Goal: Task Accomplishment & Management: Manage account settings

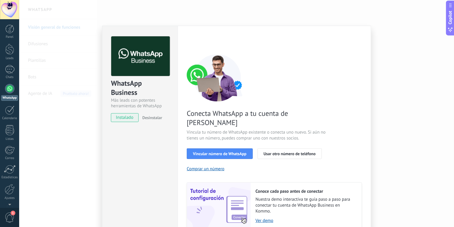
scroll to position [20, 0]
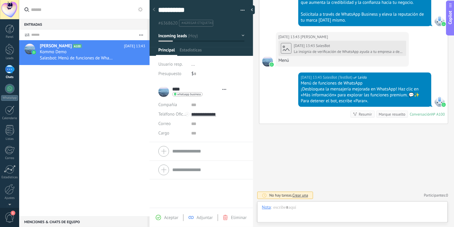
scroll to position [9, 0]
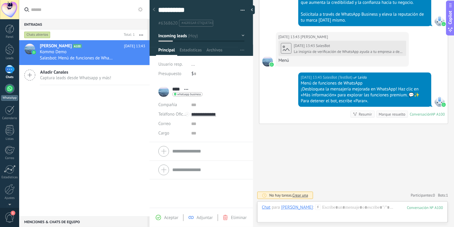
click at [8, 88] on div at bounding box center [9, 88] width 9 height 9
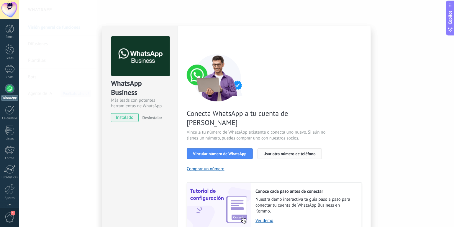
click at [283, 151] on span "Usar otro número de teléfono" at bounding box center [290, 153] width 52 height 4
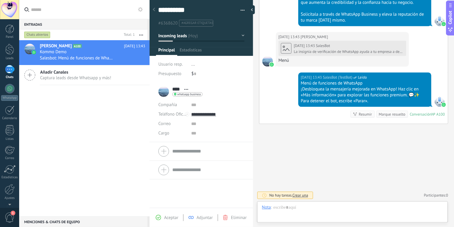
scroll to position [9, 0]
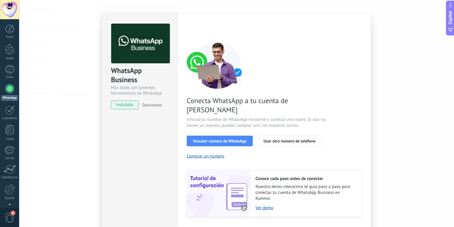
scroll to position [20, 0]
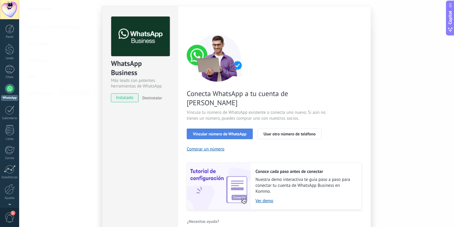
click at [209, 132] on span "Vincular número de WhatsApp" at bounding box center [219, 134] width 53 height 4
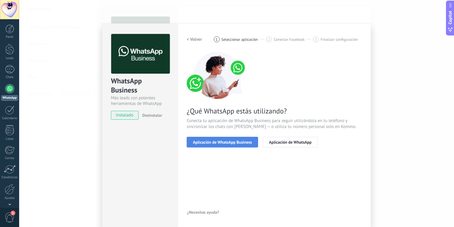
click at [228, 143] on span "Aplicación de WhatsApp Business" at bounding box center [222, 142] width 59 height 4
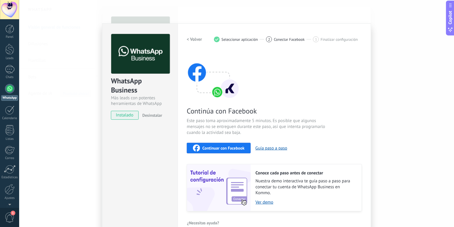
scroll to position [13, 0]
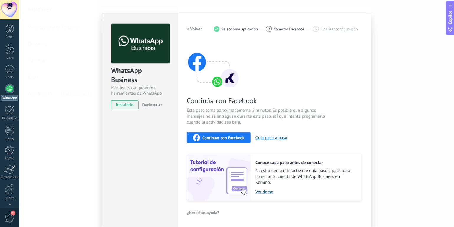
click at [229, 139] on span "Continuar con Facebook" at bounding box center [223, 137] width 42 height 4
click at [215, 137] on span "Continuar con Facebook" at bounding box center [223, 137] width 42 height 4
click at [8, 68] on div "1" at bounding box center [9, 69] width 9 height 9
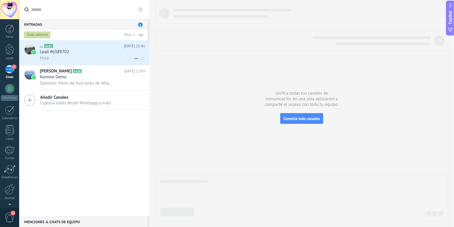
click at [61, 54] on span "Lead #6389702" at bounding box center [54, 52] width 29 height 6
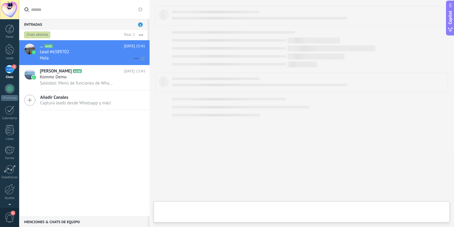
type textarea "**********"
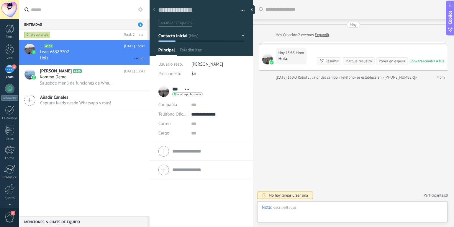
scroll to position [9, 0]
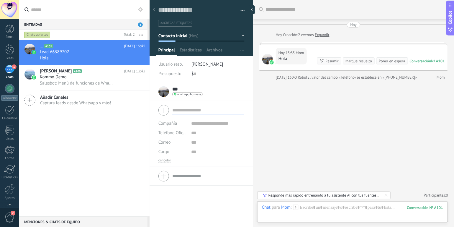
click at [182, 149] on form "Compañía Teléfono Oficina Ofic. directo Celular Fax Casa Otro Teléfono Oficina …" at bounding box center [201, 133] width 86 height 60
type input "******"
click at [201, 124] on input "text" at bounding box center [218, 123] width 53 height 9
type input "***"
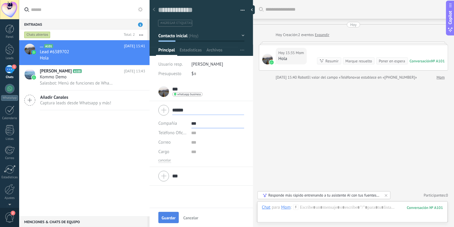
click at [168, 215] on span "Guardar" at bounding box center [169, 217] width 14 height 4
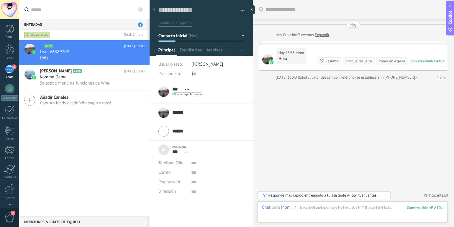
type textarea "***"
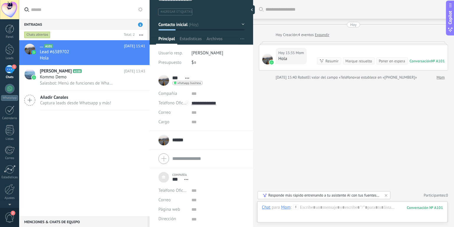
scroll to position [0, 0]
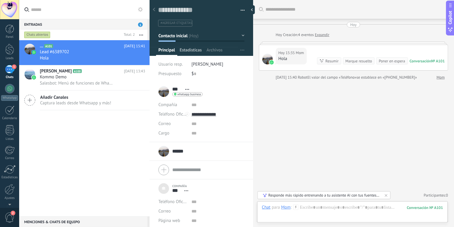
click at [190, 51] on span "Estadísticas" at bounding box center [191, 51] width 22 height 9
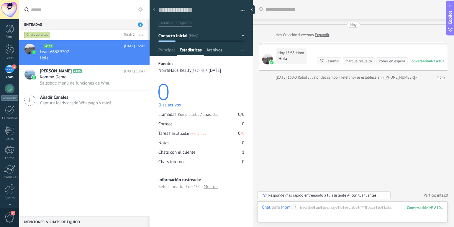
click at [216, 53] on span "Archivos" at bounding box center [215, 51] width 16 height 9
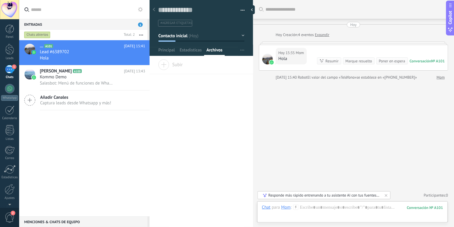
click at [379, 196] on div "Responde más rápido entrenando a tu asistente AI con tus fuentes de datos" at bounding box center [325, 194] width 112 height 5
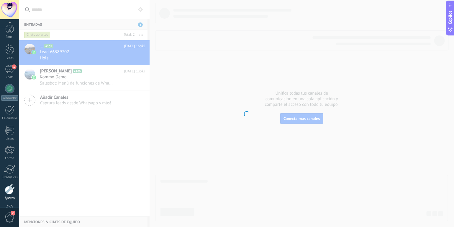
scroll to position [19, 0]
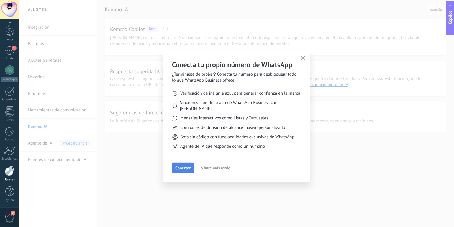
click at [187, 166] on span "Conectar" at bounding box center [182, 168] width 15 height 4
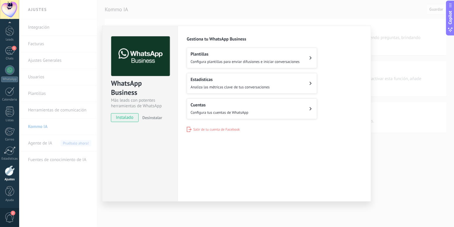
click at [308, 57] on button "Plantillas Configura plantillas para enviar difusiones e iniciar conversaciones" at bounding box center [252, 58] width 130 height 21
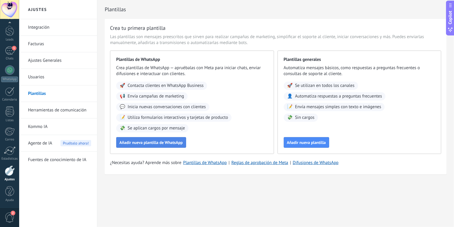
click at [142, 143] on span "Añadir nueva plantilla de WhatsApp" at bounding box center [151, 142] width 63 height 4
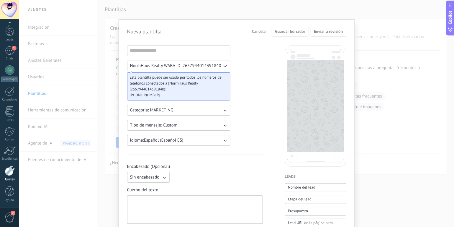
click at [224, 125] on icon "button" at bounding box center [225, 125] width 6 height 6
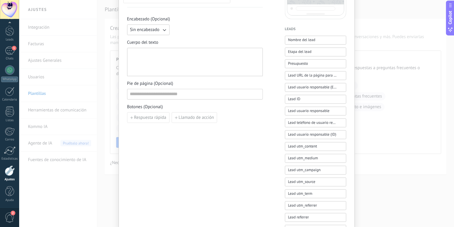
scroll to position [29, 0]
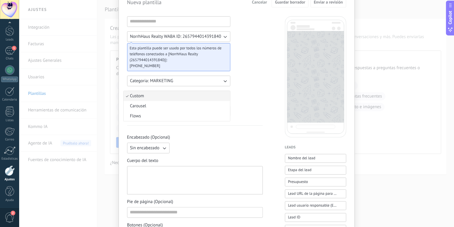
click at [228, 140] on div "Encabezado (Opcional) Sin encabezado" at bounding box center [195, 143] width 136 height 19
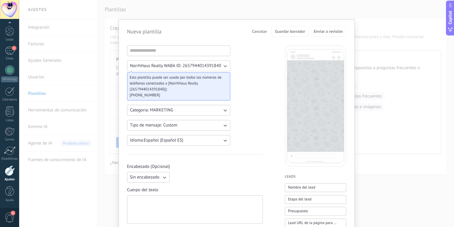
scroll to position [89, 0]
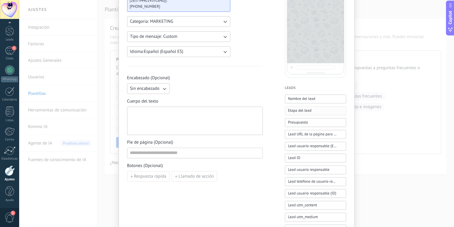
click at [298, 111] on span "Etapa del lead" at bounding box center [299, 110] width 23 height 6
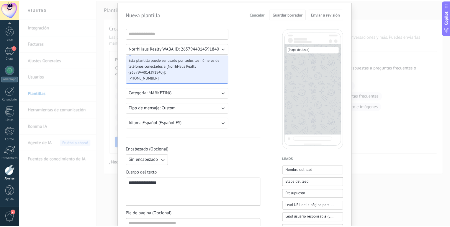
scroll to position [0, 0]
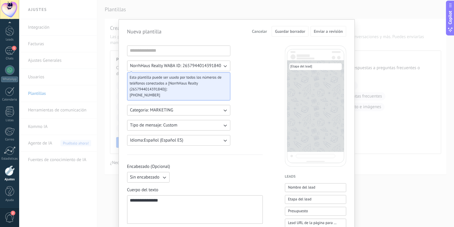
click at [252, 32] on span "Cancelar" at bounding box center [259, 31] width 15 height 4
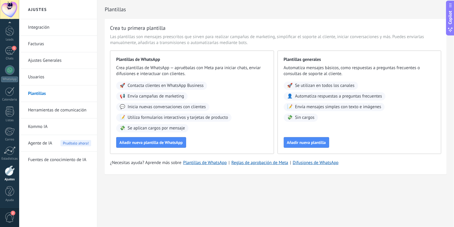
click at [8, 173] on div at bounding box center [10, 170] width 10 height 10
